Goal: Task Accomplishment & Management: Manage account settings

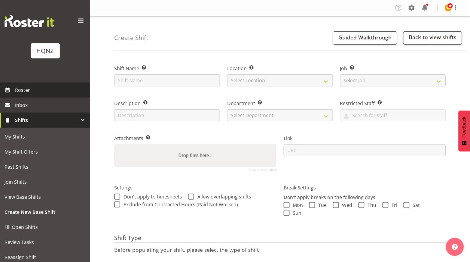
click at [34, 92] on span "Roster" at bounding box center [51, 89] width 72 height 9
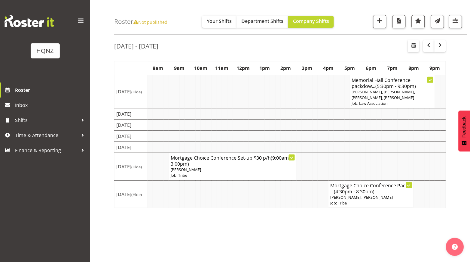
scroll to position [22, 0]
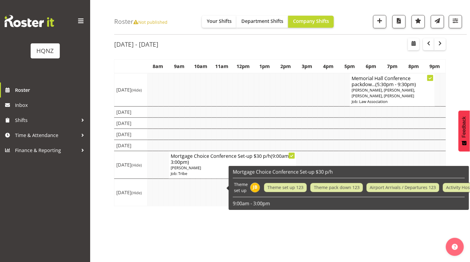
click at [297, 112] on td at bounding box center [299, 111] width 5 height 11
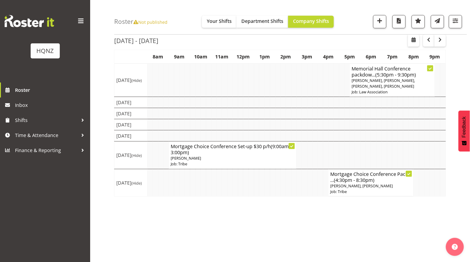
scroll to position [34, 0]
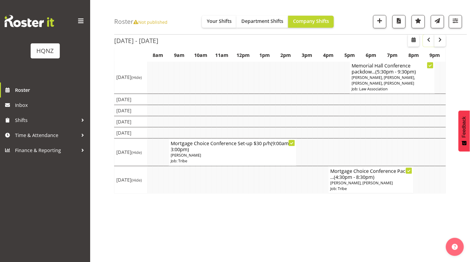
click at [430, 38] on span "button" at bounding box center [428, 39] width 7 height 7
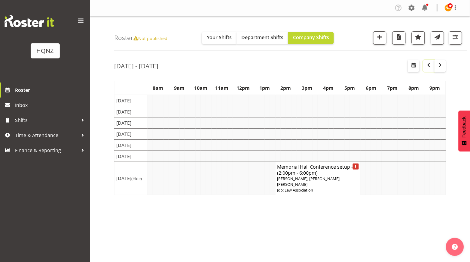
scroll to position [34, 0]
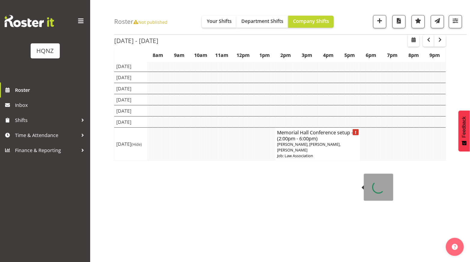
click at [313, 142] on span "(2:00pm - 6:00pm)" at bounding box center [297, 138] width 41 height 7
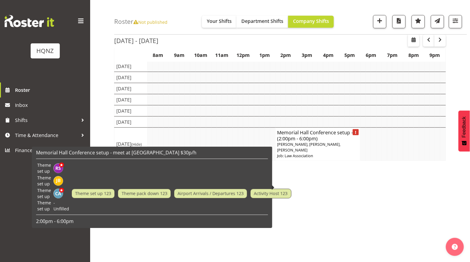
click at [319, 141] on h4 "Memorial Hall Conference setup -... (2:00pm - 6:00pm)" at bounding box center [317, 135] width 81 height 12
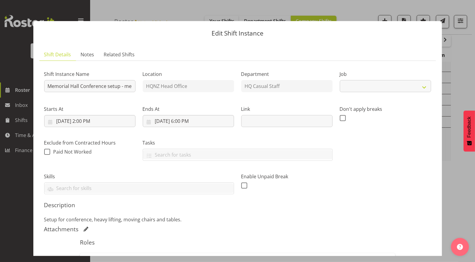
select select "10645"
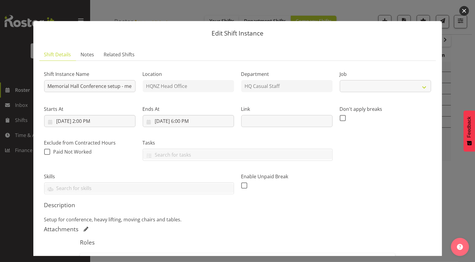
select select "10645"
click at [465, 14] on button "button" at bounding box center [465, 11] width 10 height 10
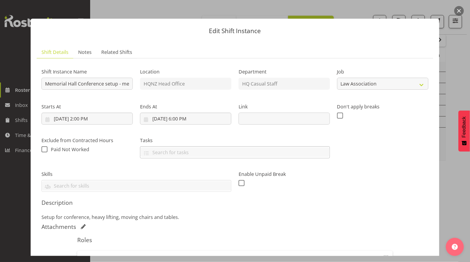
scroll to position [0, 0]
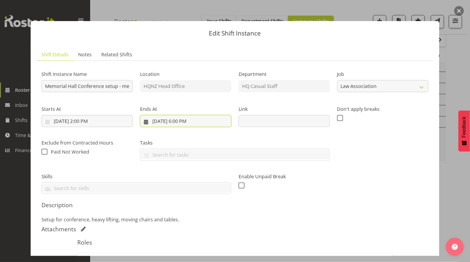
click at [189, 116] on input "10/8/2025, 6:00 PM" at bounding box center [185, 121] width 91 height 12
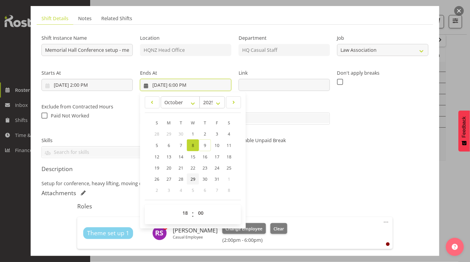
scroll to position [36, 0]
click at [188, 210] on select "00 01 02 03 04 05 06 07 08 09 10 11 12 13 14 15 16 17 18 19 20 21 22 23" at bounding box center [186, 213] width 14 height 12
select select "17"
click at [179, 207] on select "00 01 02 03 04 05 06 07 08 09 10 11 12 13 14 15 16 17 18 19 20 21 22 23" at bounding box center [186, 213] width 14 height 12
type input "10/8/2025, 5:00 PM"
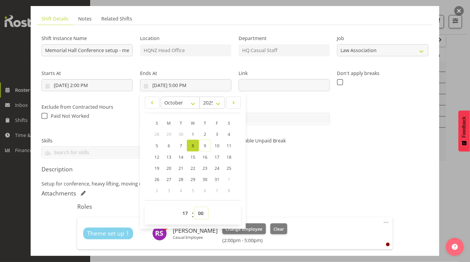
click at [204, 211] on select "00 01 02 03 04 05 06 07 08 09 10 11 12 13 14 15 16 17 18 19 20 21 22 23 24 25 2…" at bounding box center [202, 213] width 14 height 12
select select "15"
click at [195, 207] on select "00 01 02 03 04 05 06 07 08 09 10 11 12 13 14 15 16 17 18 19 20 21 22 23 24 25 2…" at bounding box center [202, 213] width 14 height 12
type input "10/8/2025, 5:15 PM"
click at [277, 167] on h5 "Description" at bounding box center [234, 168] width 387 height 7
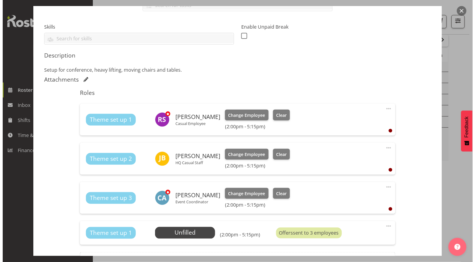
scroll to position [149, 0]
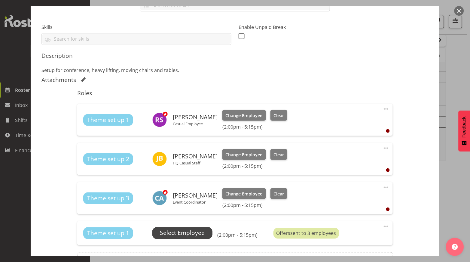
click at [181, 232] on span "Select Employee" at bounding box center [182, 232] width 45 height 9
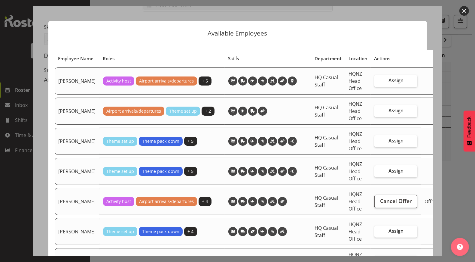
drag, startPoint x: 388, startPoint y: 112, endPoint x: 382, endPoint y: 106, distance: 8.1
click at [382, 106] on td "Assign" at bounding box center [396, 110] width 50 height 27
click at [385, 117] on label "Assign" at bounding box center [396, 111] width 43 height 12
click at [379, 112] on input "Assign" at bounding box center [377, 111] width 4 height 4
checkbox input "true"
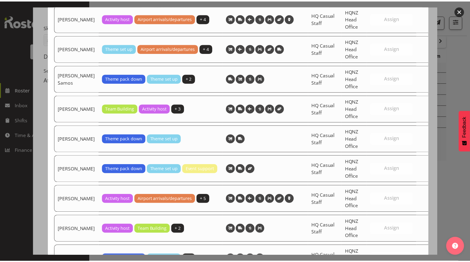
scroll to position [1363, 0]
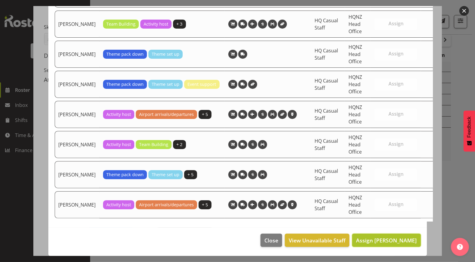
drag, startPoint x: 389, startPoint y: 240, endPoint x: 388, endPoint y: 230, distance: 10.0
click at [388, 233] on button "Assign Alex Romanytchev" at bounding box center [386, 239] width 69 height 13
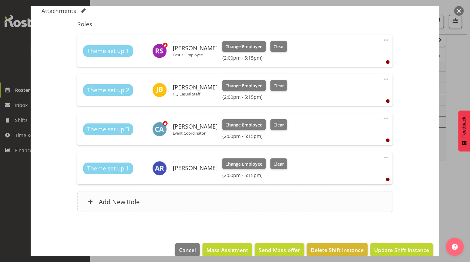
scroll to position [227, 0]
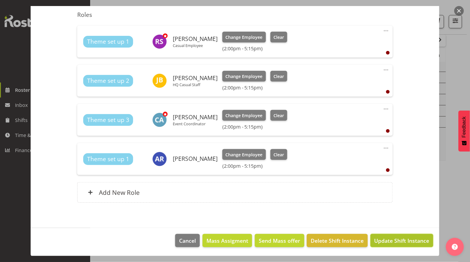
click at [396, 234] on button "Update Shift Instance" at bounding box center [402, 240] width 63 height 13
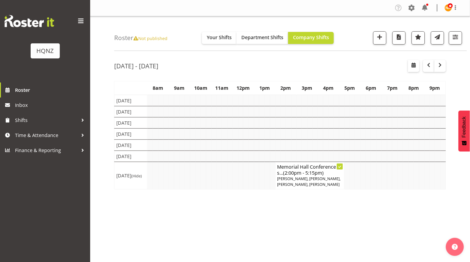
scroll to position [0, 0]
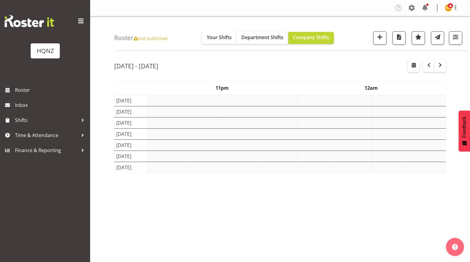
scroll to position [0, 0]
